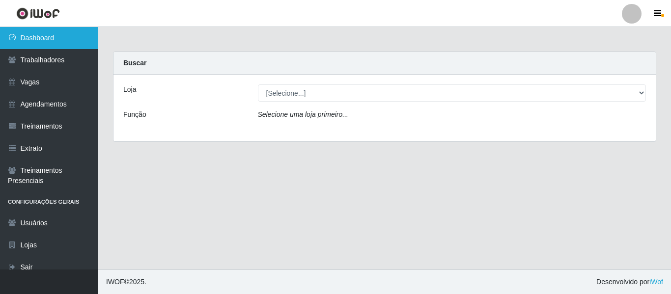
click at [44, 38] on link "Dashboard" at bounding box center [49, 38] width 98 height 22
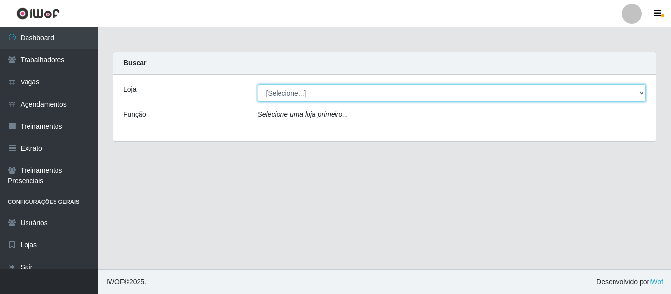
click at [644, 93] on select "[Selecione...] [GEOGRAPHIC_DATA] - Shopping [GEOGRAPHIC_DATA]" at bounding box center [452, 92] width 389 height 17
select select "424"
click at [258, 84] on select "[Selecione...] [GEOGRAPHIC_DATA] - Shopping [GEOGRAPHIC_DATA]" at bounding box center [452, 92] width 389 height 17
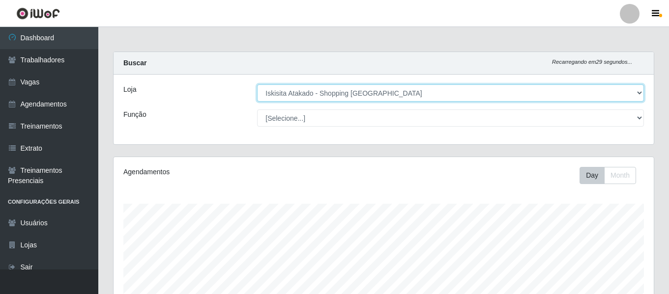
scroll to position [204, 540]
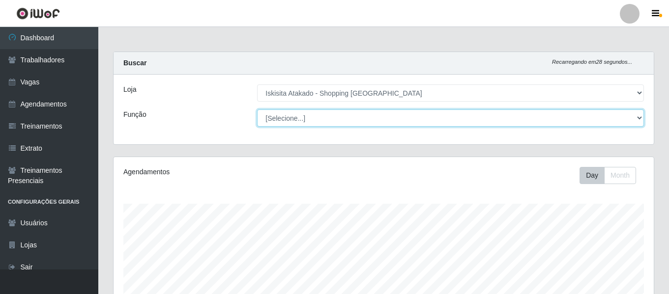
click at [375, 121] on select "[Selecione...] Auxiliar de Estacionamento Auxiliar de Estacionamento + Auxiliar…" at bounding box center [450, 118] width 387 height 17
select select "72"
click at [257, 110] on select "[Selecione...] Auxiliar de Estacionamento Auxiliar de Estacionamento + Auxiliar…" at bounding box center [450, 118] width 387 height 17
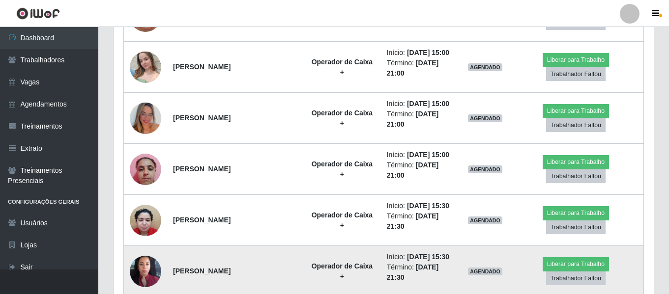
scroll to position [533, 0]
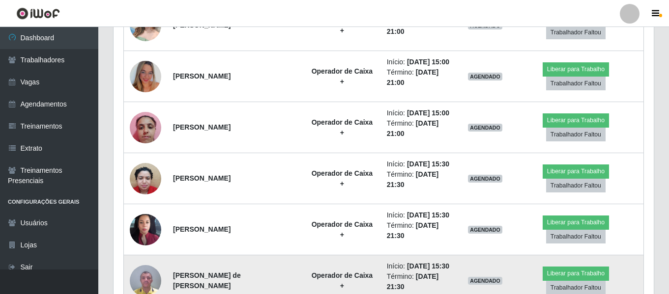
click at [147, 260] on img at bounding box center [145, 281] width 31 height 42
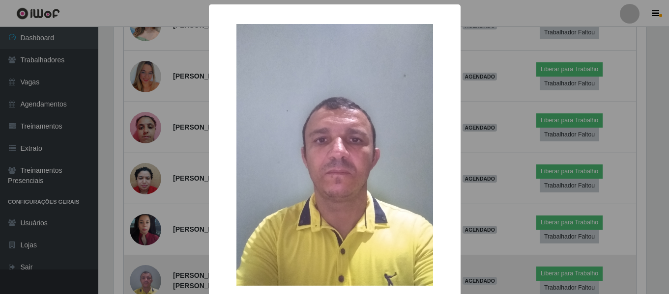
scroll to position [204, 535]
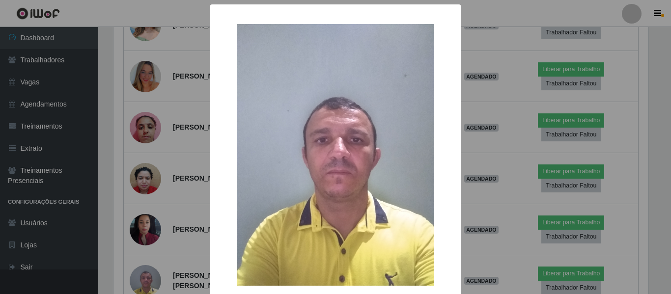
click at [624, 110] on div "× OK Cancel" at bounding box center [335, 147] width 671 height 294
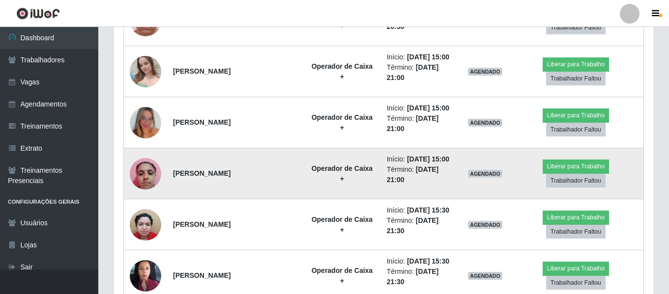
scroll to position [533, 0]
